Goal: Information Seeking & Learning: Learn about a topic

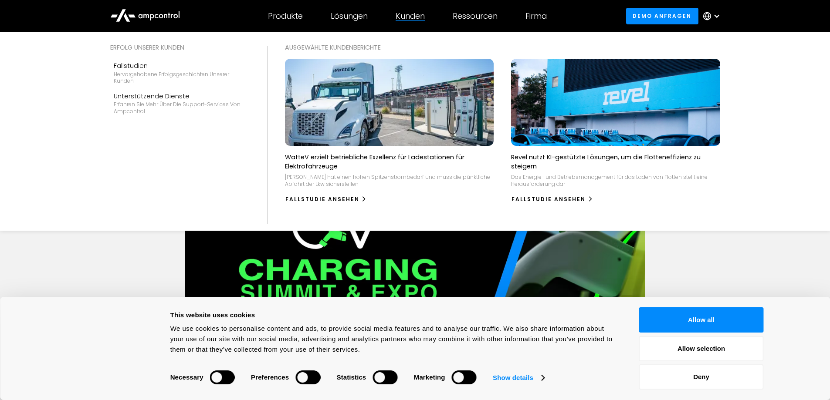
scroll to position [87, 0]
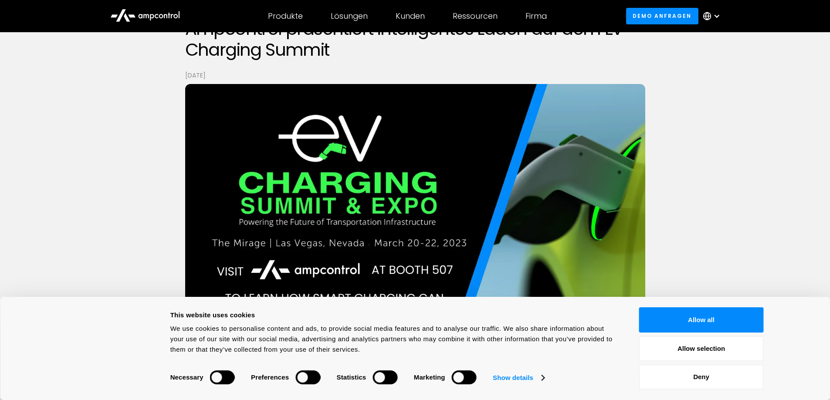
click at [195, 377] on strong "Necessary" at bounding box center [186, 377] width 33 height 7
click at [510, 378] on link "Show details" at bounding box center [518, 377] width 51 height 13
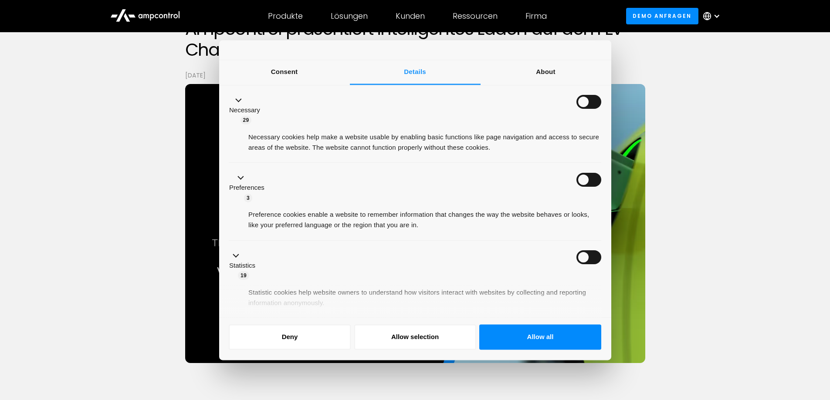
drag, startPoint x: 405, startPoint y: 340, endPoint x: 373, endPoint y: 301, distance: 49.5
click at [383, 314] on div "Consent Details [#IABV2SETTINGS#] About This website uses cookies We use cookie…" at bounding box center [415, 200] width 392 height 320
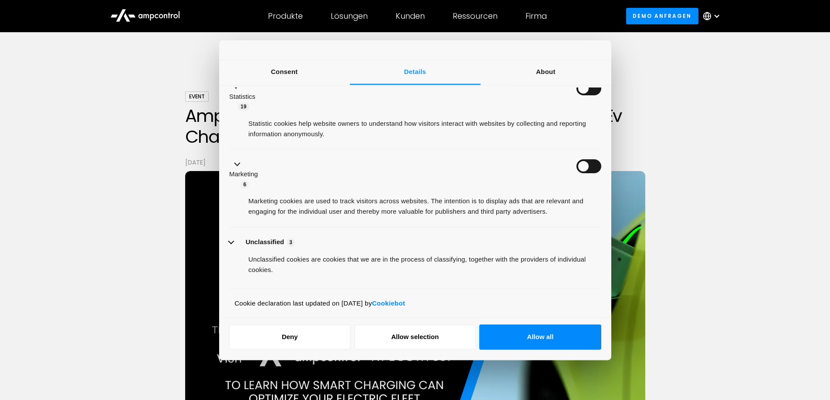
scroll to position [170, 0]
click at [433, 339] on button "Allow selection" at bounding box center [415, 337] width 122 height 25
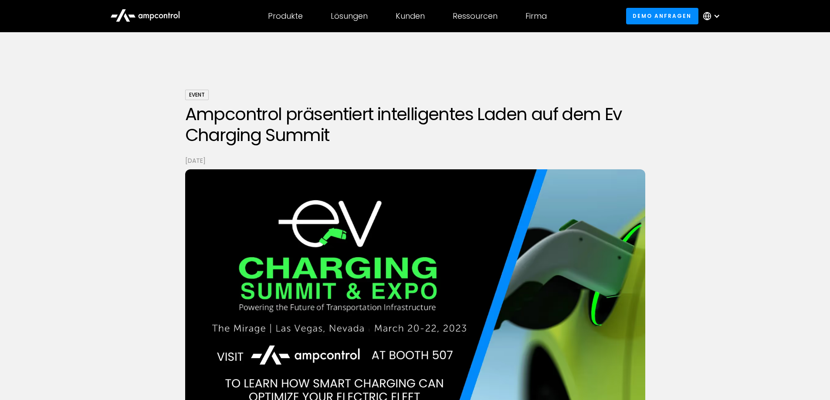
scroll to position [0, 0]
